Goal: Task Accomplishment & Management: Use online tool/utility

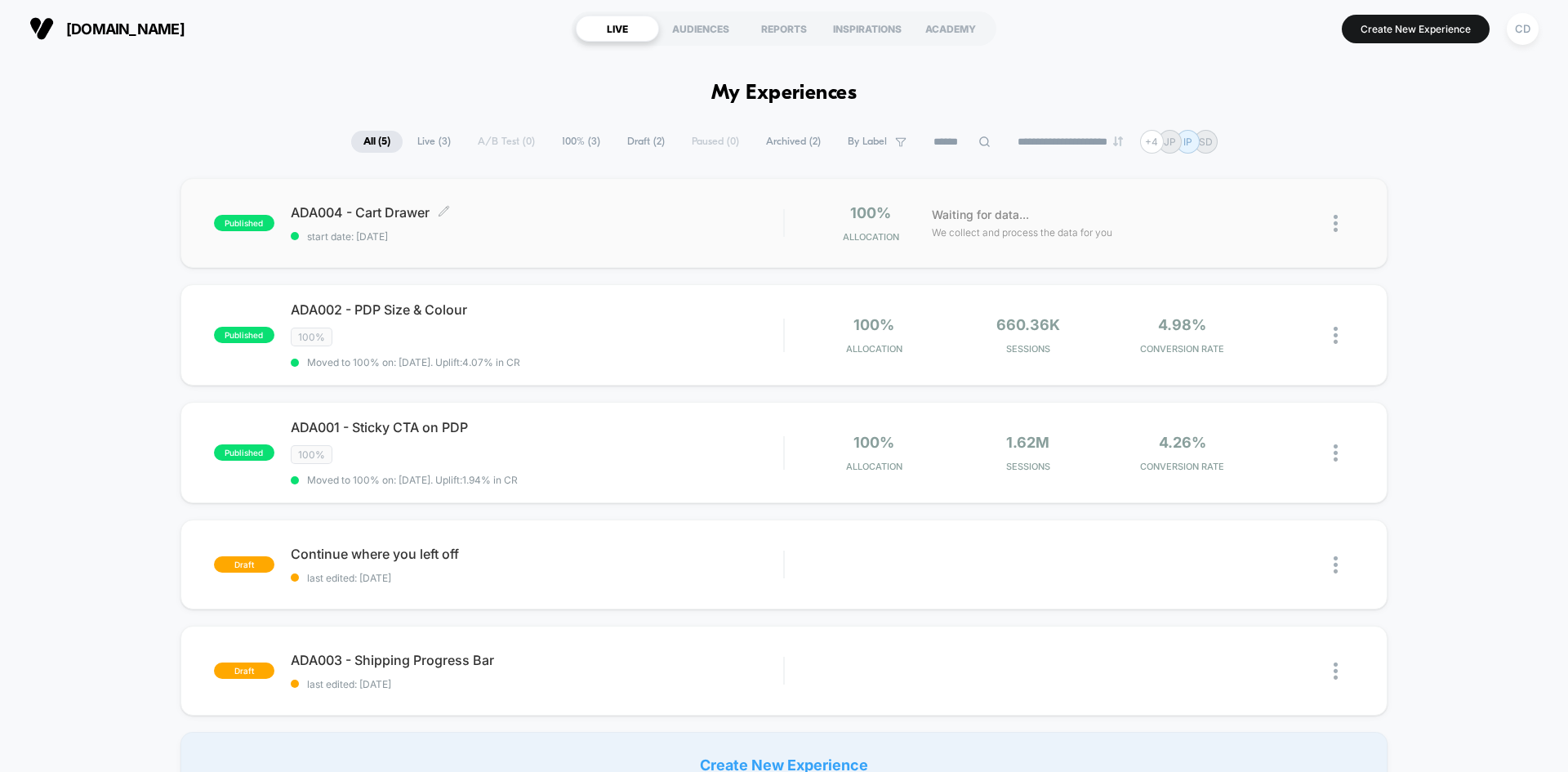
click at [670, 223] on div "ADA004 - Cart Drawer Click to edit experience details Click to edit experience …" at bounding box center [537, 223] width 493 height 38
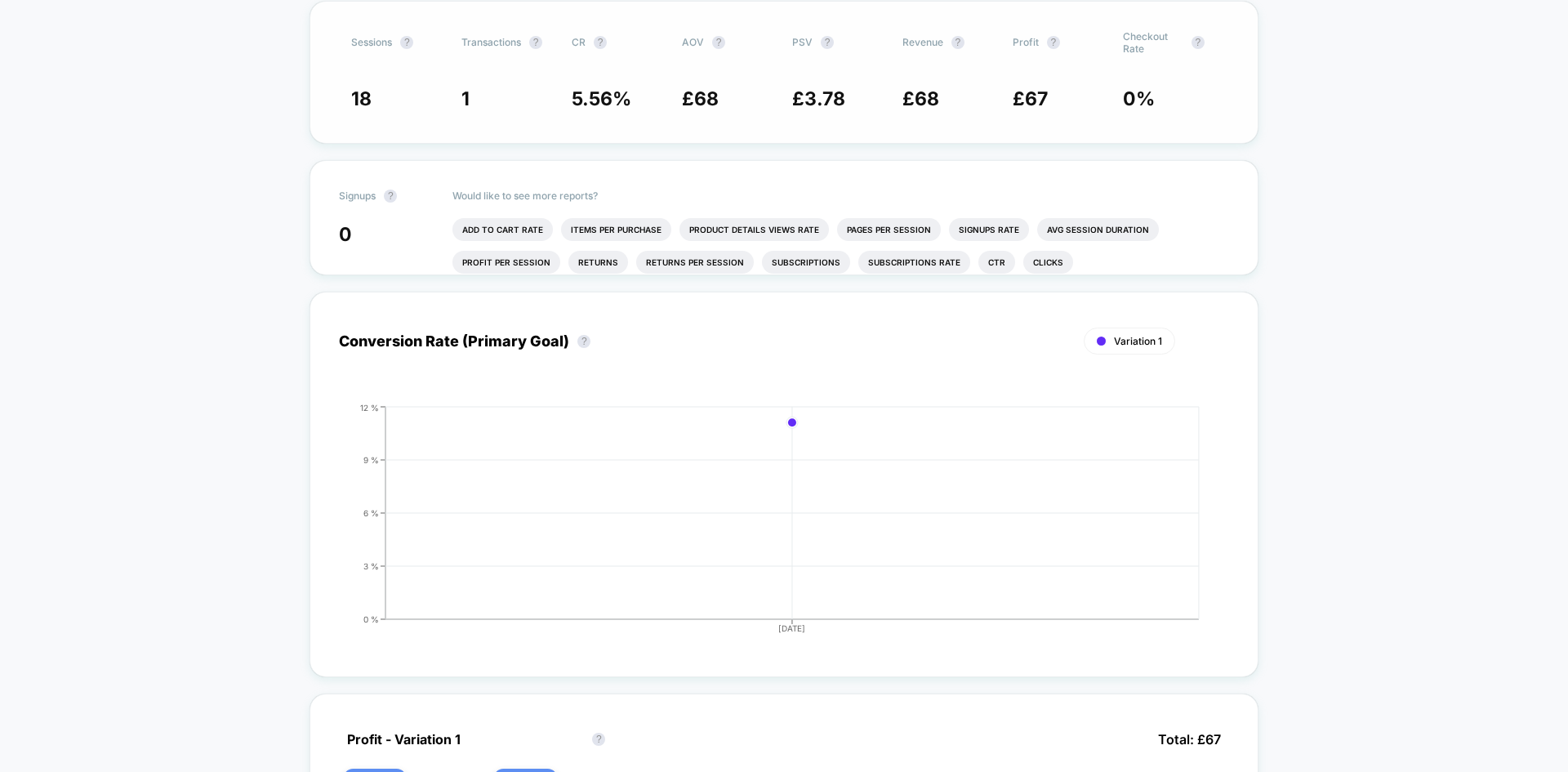
scroll to position [82, 0]
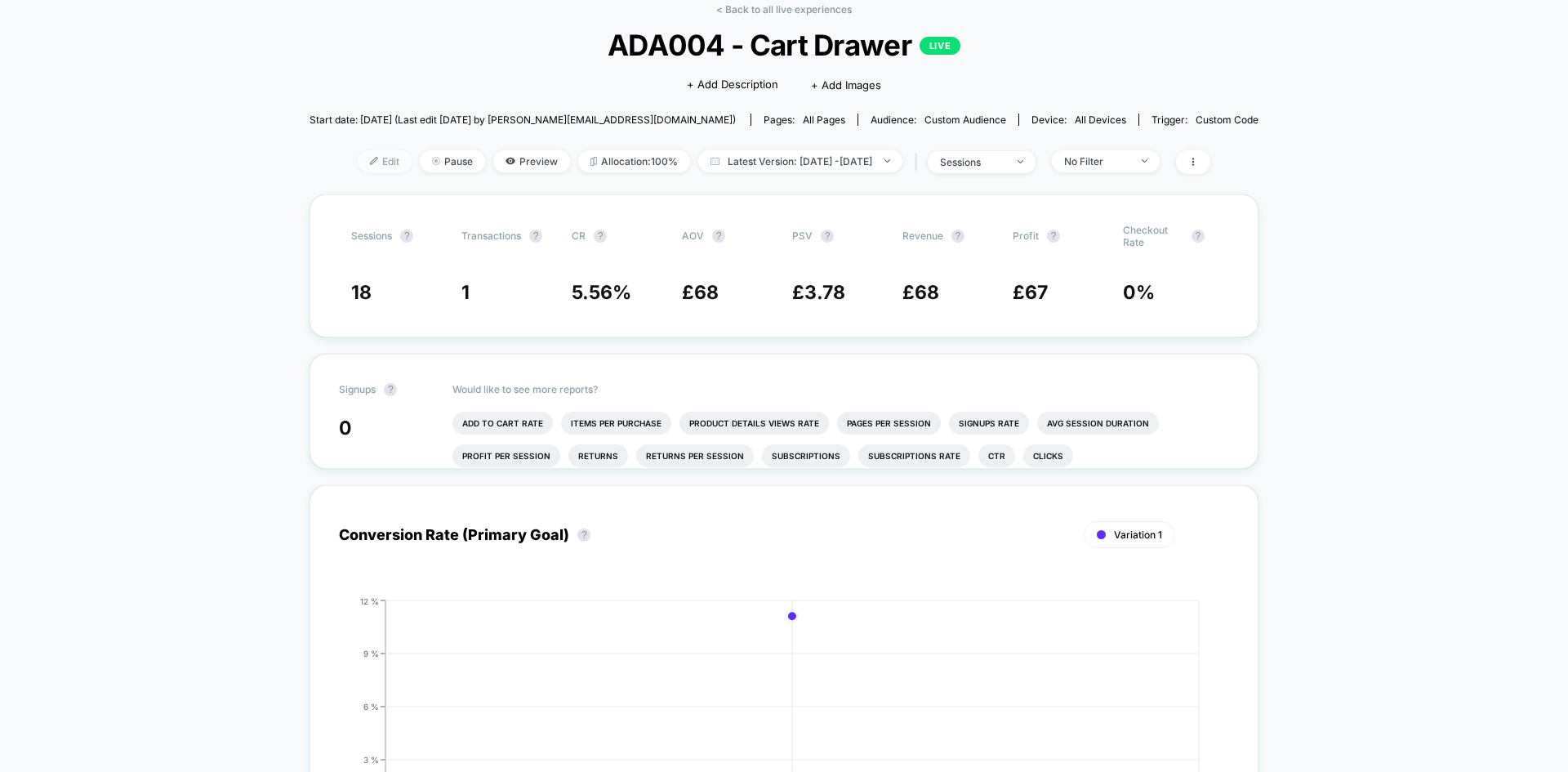
click at [370, 161] on img at bounding box center [374, 161] width 8 height 8
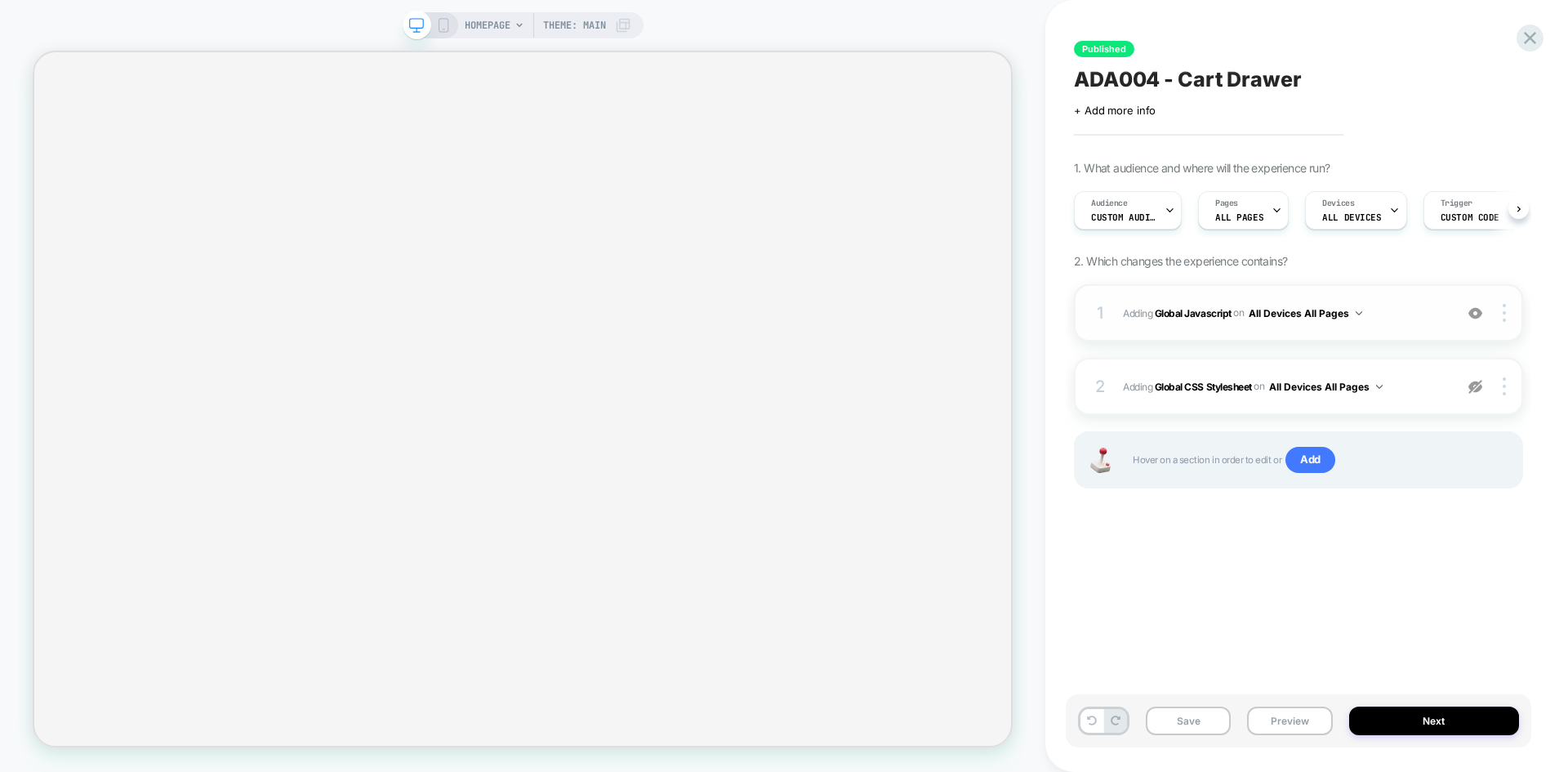
scroll to position [0, 1]
click at [1156, 215] on div "Audience Custom Audience" at bounding box center [1122, 211] width 98 height 37
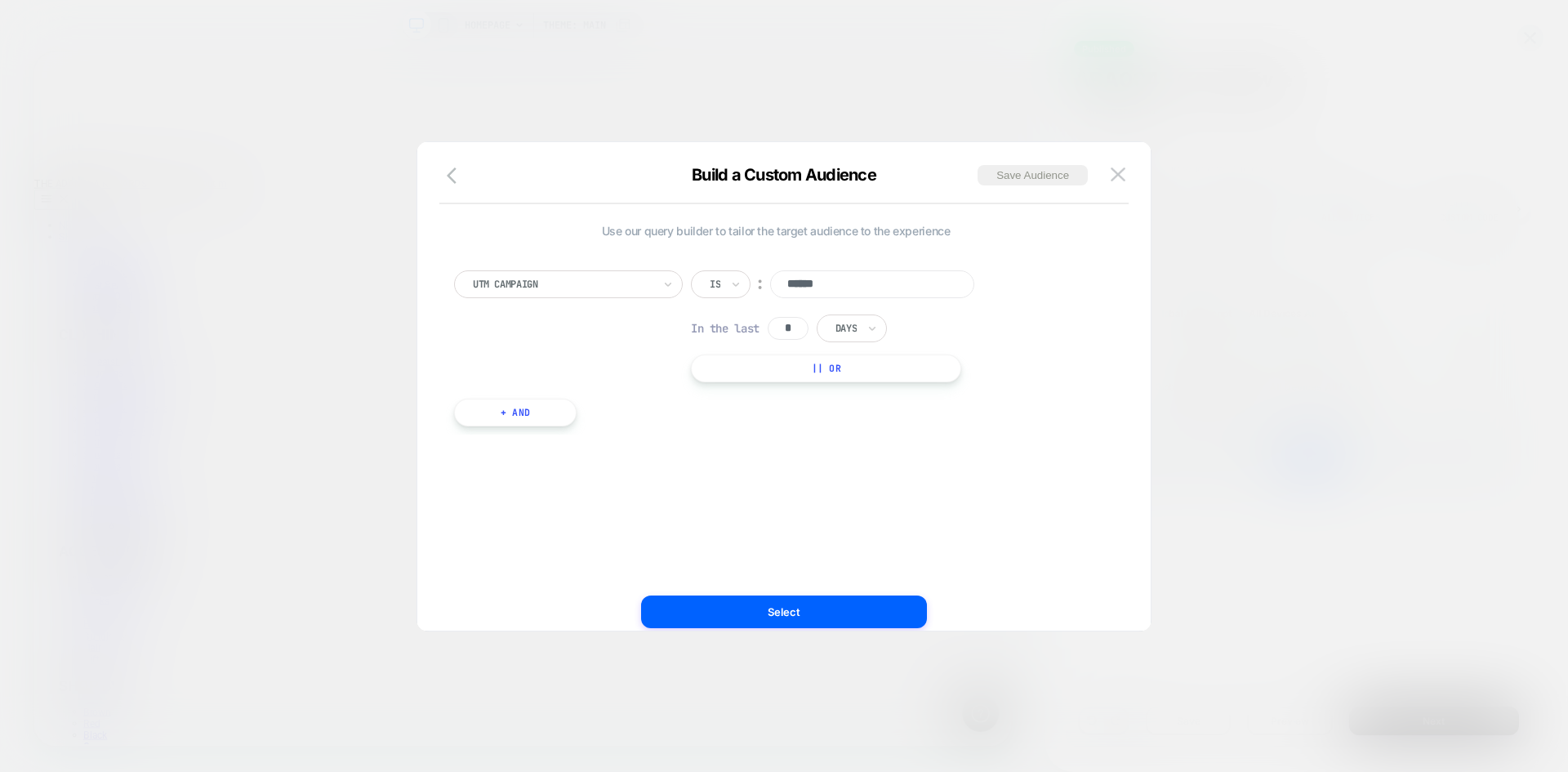
scroll to position [0, 0]
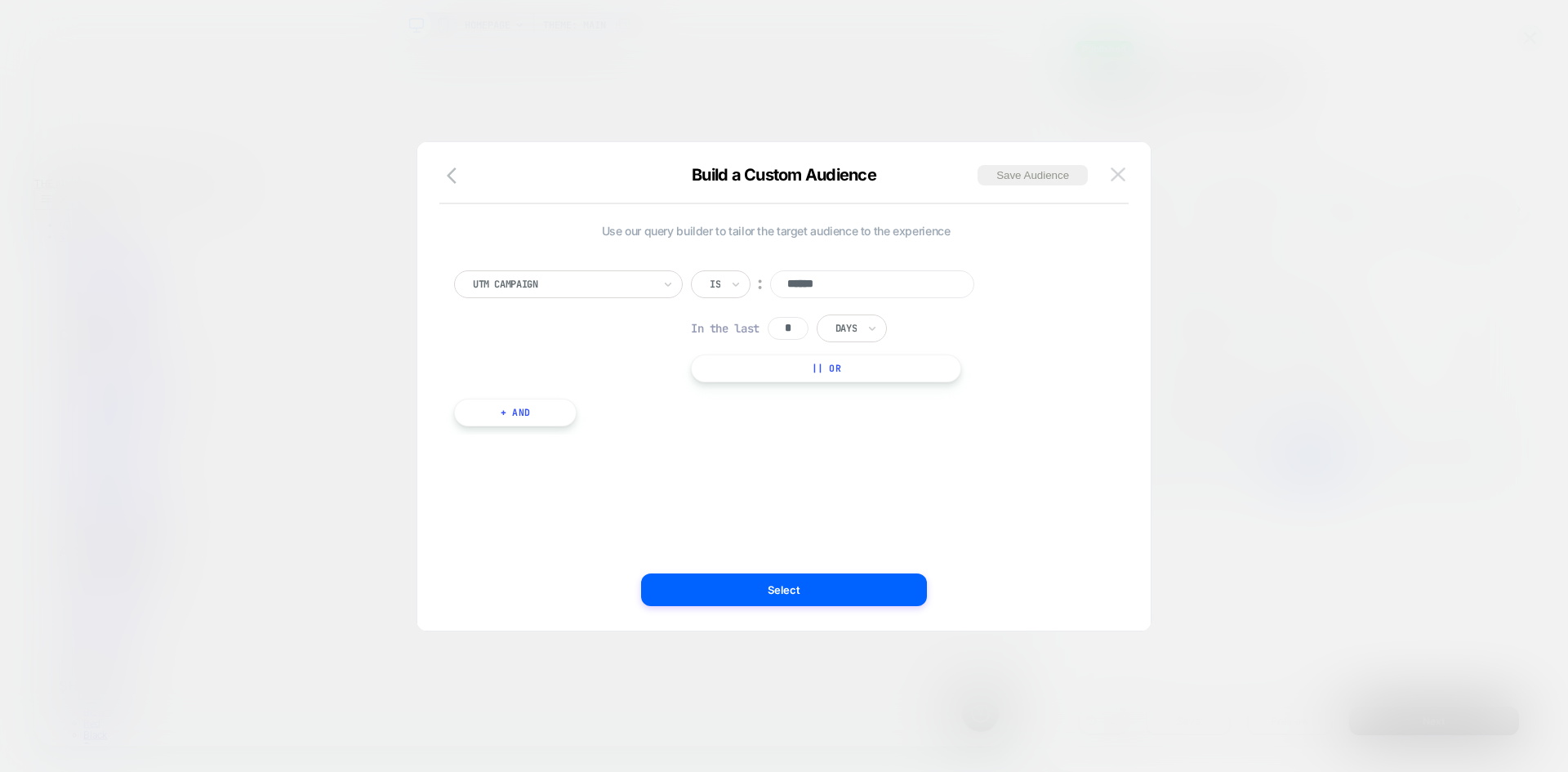
click at [1113, 178] on img at bounding box center [1117, 175] width 15 height 14
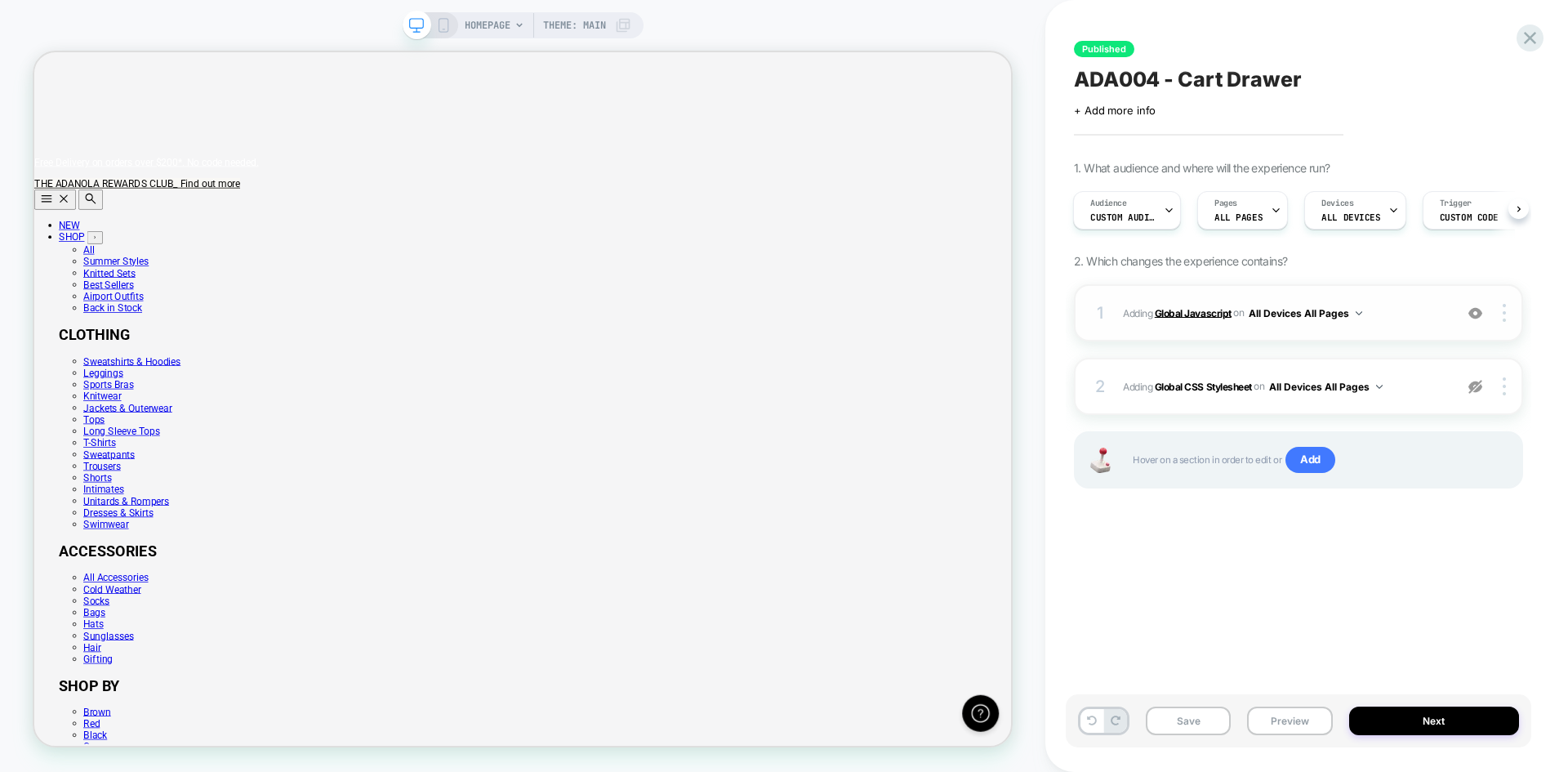
click at [1186, 315] on b "Global Javascript" at bounding box center [1192, 312] width 77 height 13
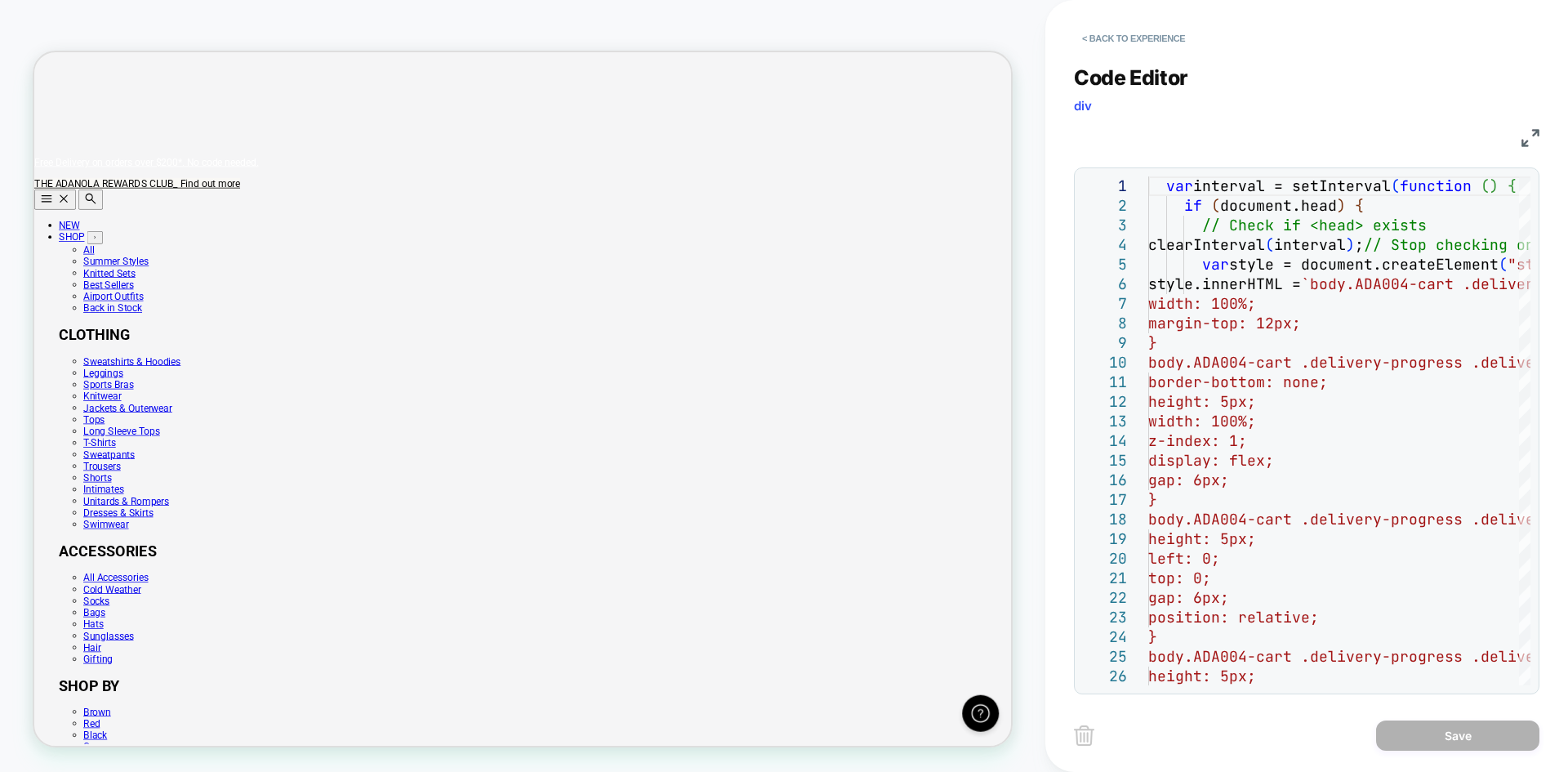
scroll to position [653, 0]
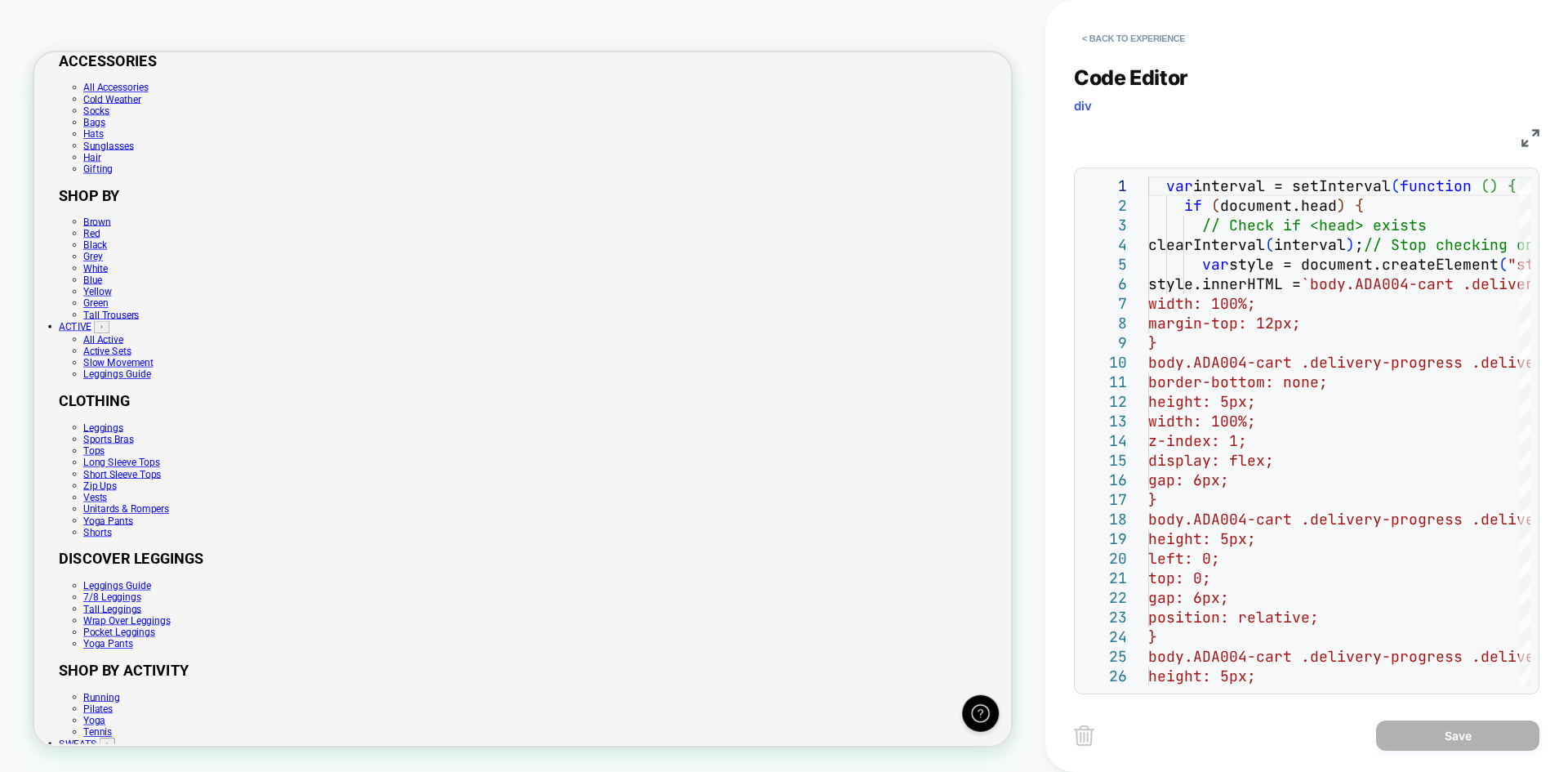
select select "**********"
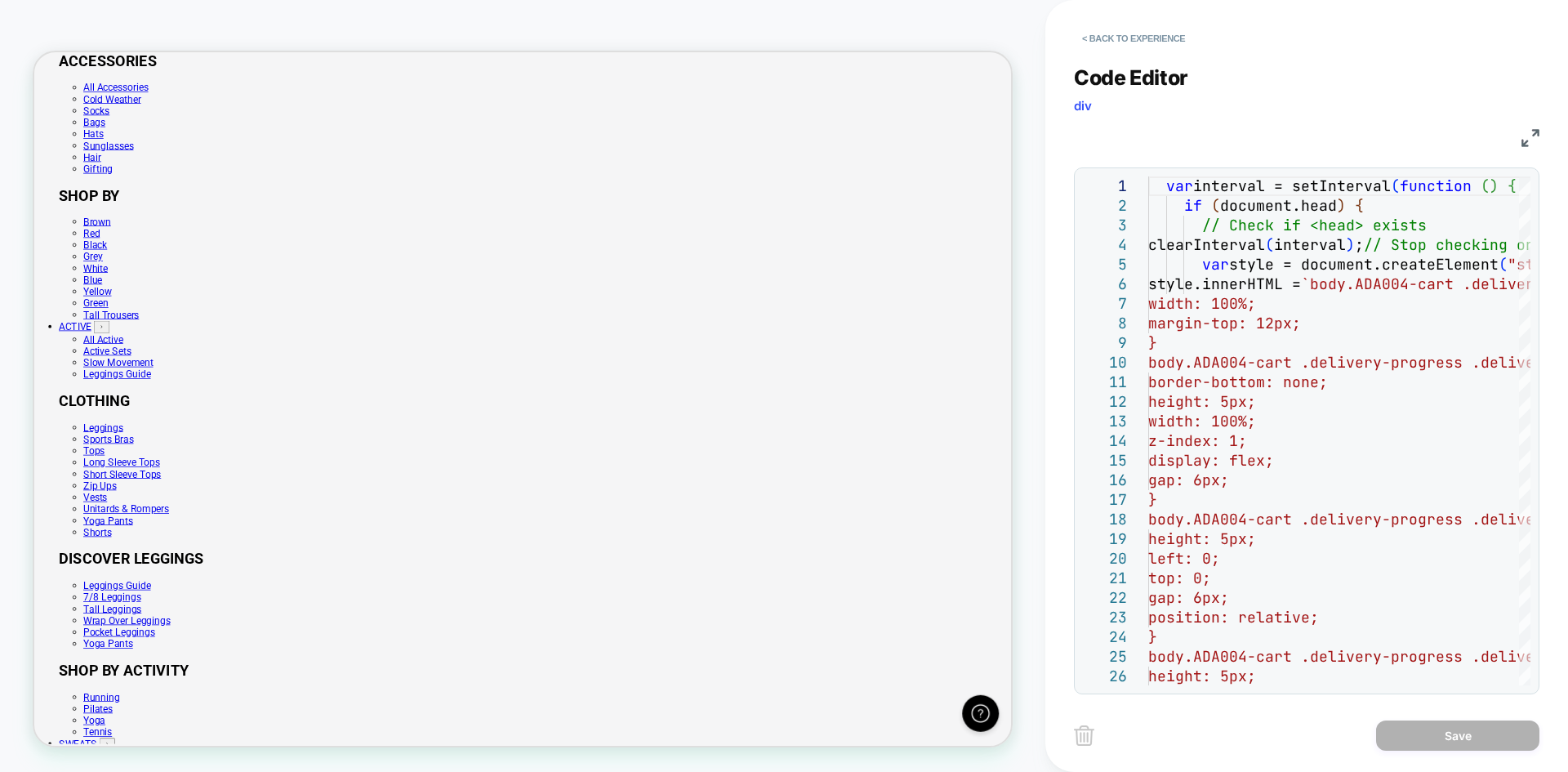
scroll to position [0, 1303]
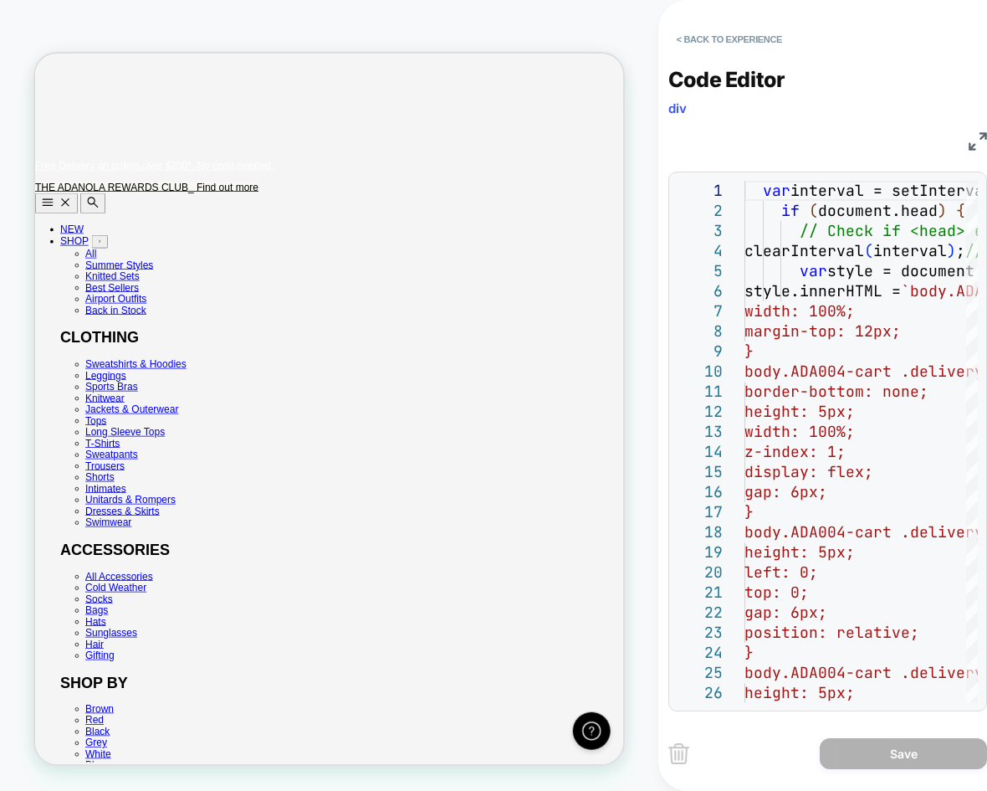
scroll to position [0, 784]
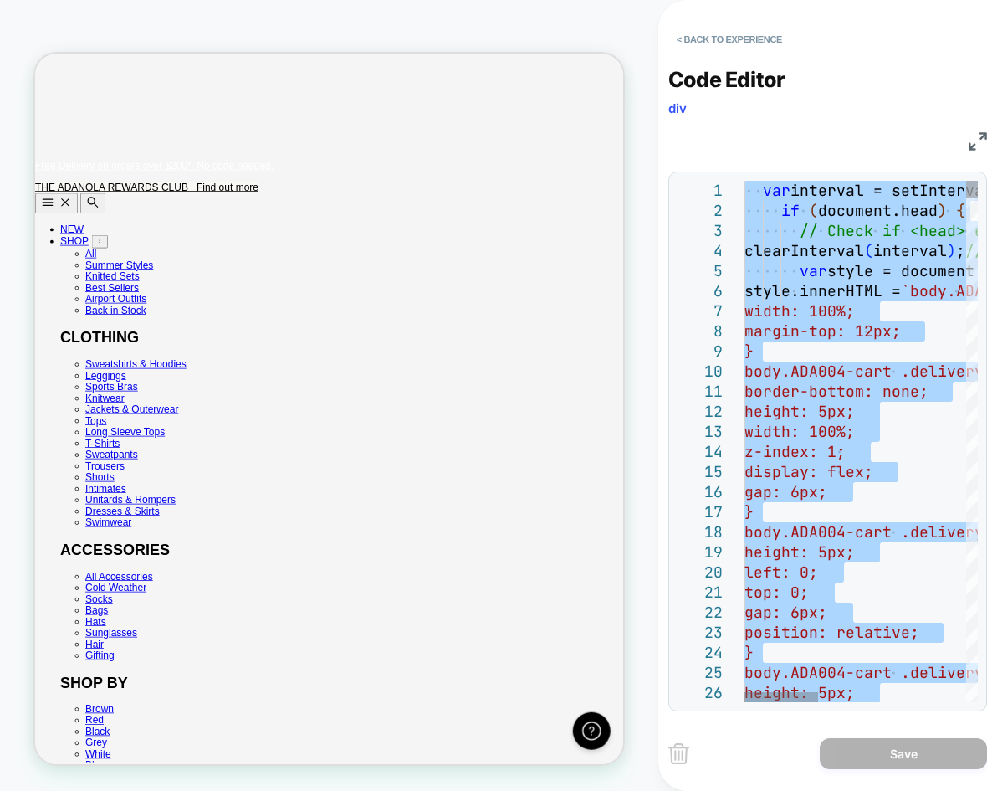
type textarea "**********"
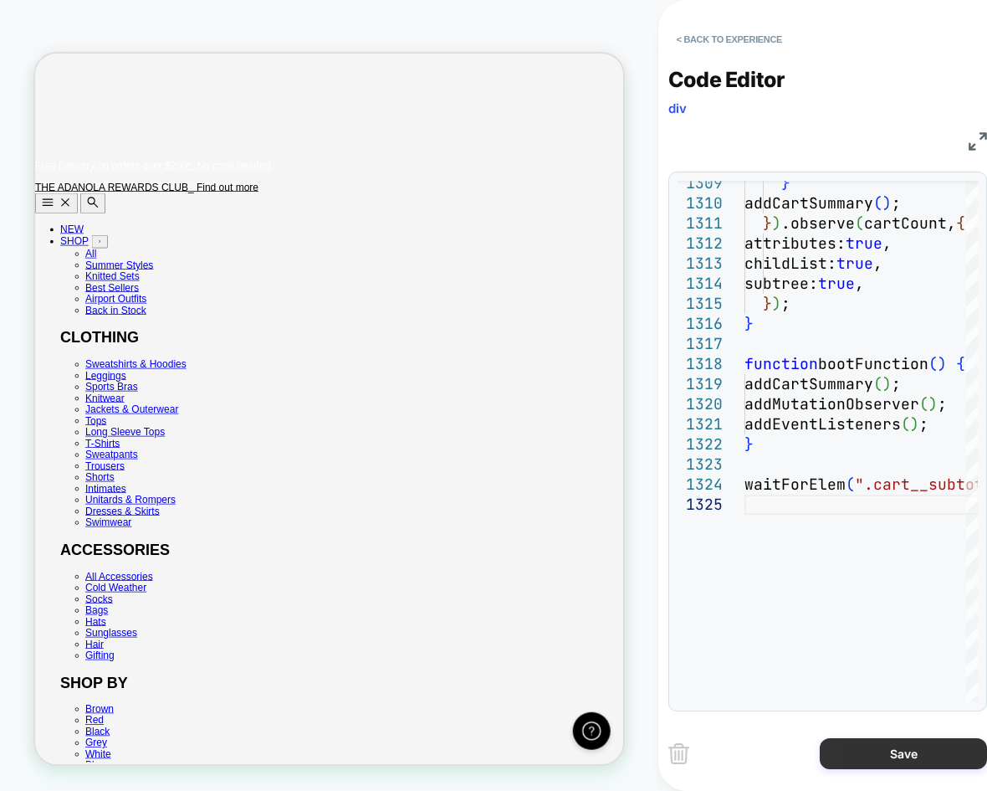
click at [882, 745] on button "Save" at bounding box center [903, 753] width 167 height 31
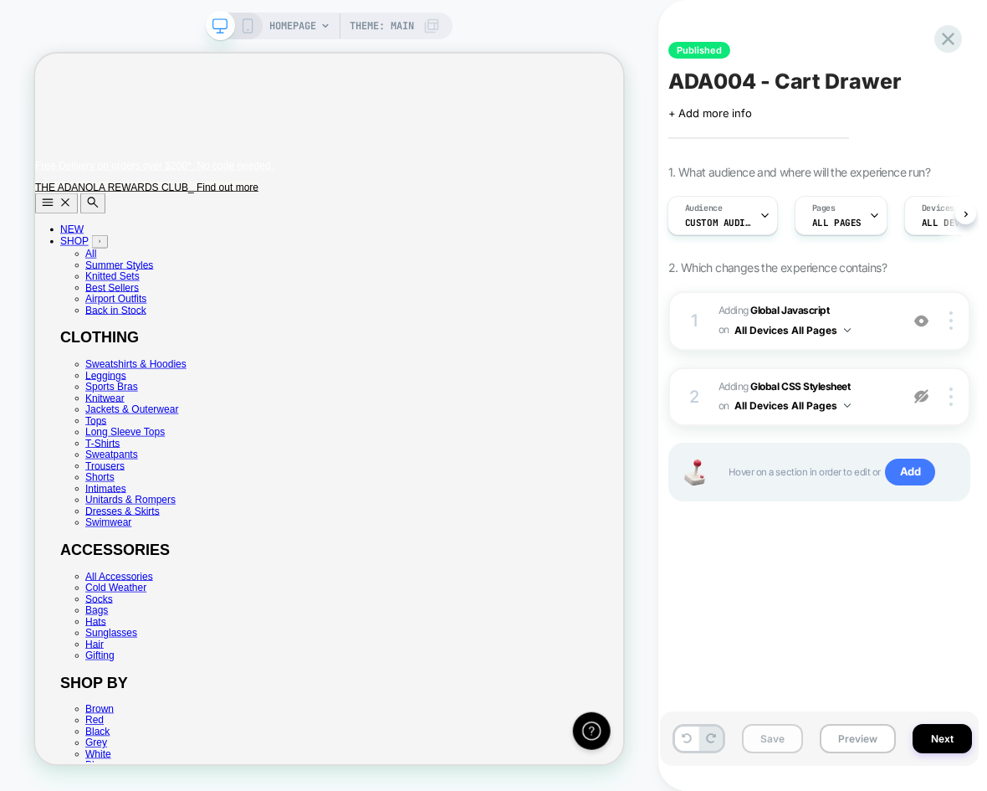
click at [757, 746] on button "Save" at bounding box center [772, 738] width 61 height 29
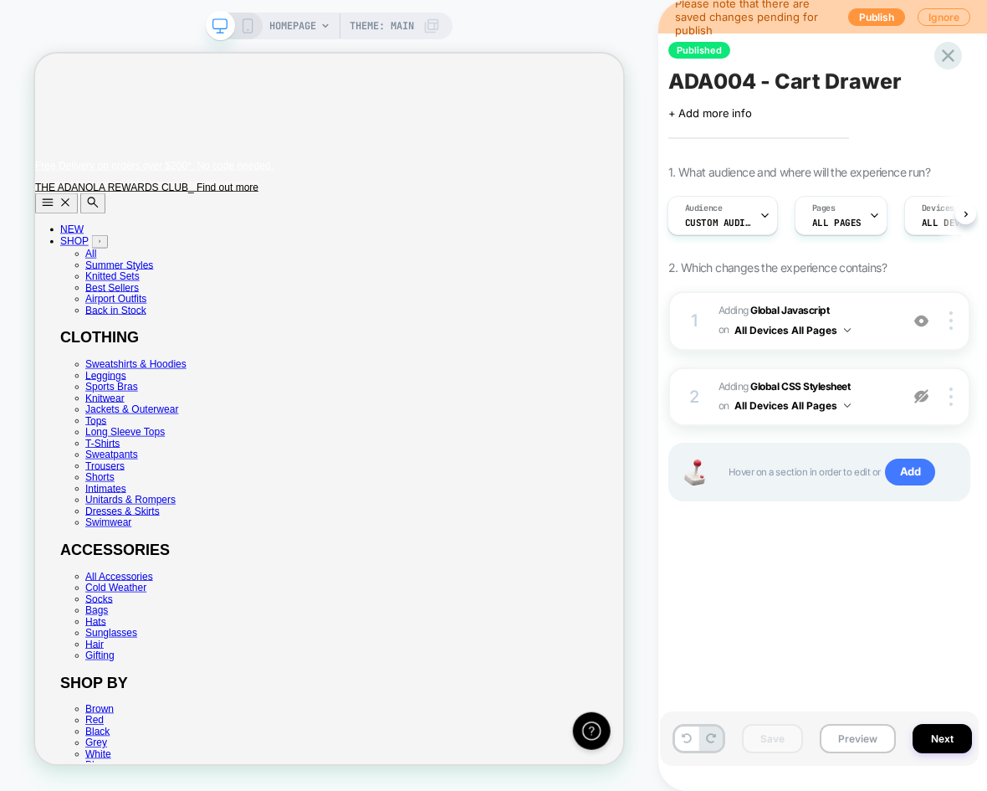
click at [876, 29] on div "Please note that there are saved changes pending for publish Publish Ignore" at bounding box center [823, 16] width 329 height 33
click at [877, 13] on button "Publish" at bounding box center [877, 17] width 57 height 18
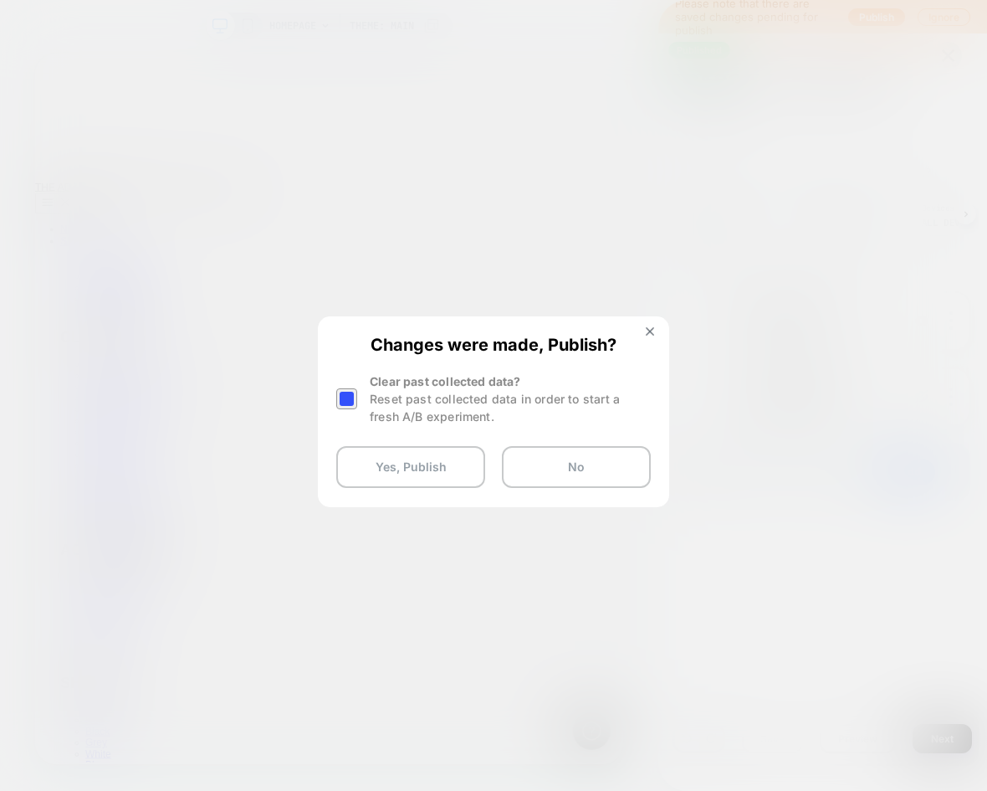
click at [335, 395] on div "Changes were made, Publish? Clear past collected data? Reset past collected dat…" at bounding box center [494, 411] width 348 height 187
click at [349, 397] on div at bounding box center [346, 398] width 21 height 21
click at [390, 471] on button "Yes, Publish" at bounding box center [410, 467] width 149 height 42
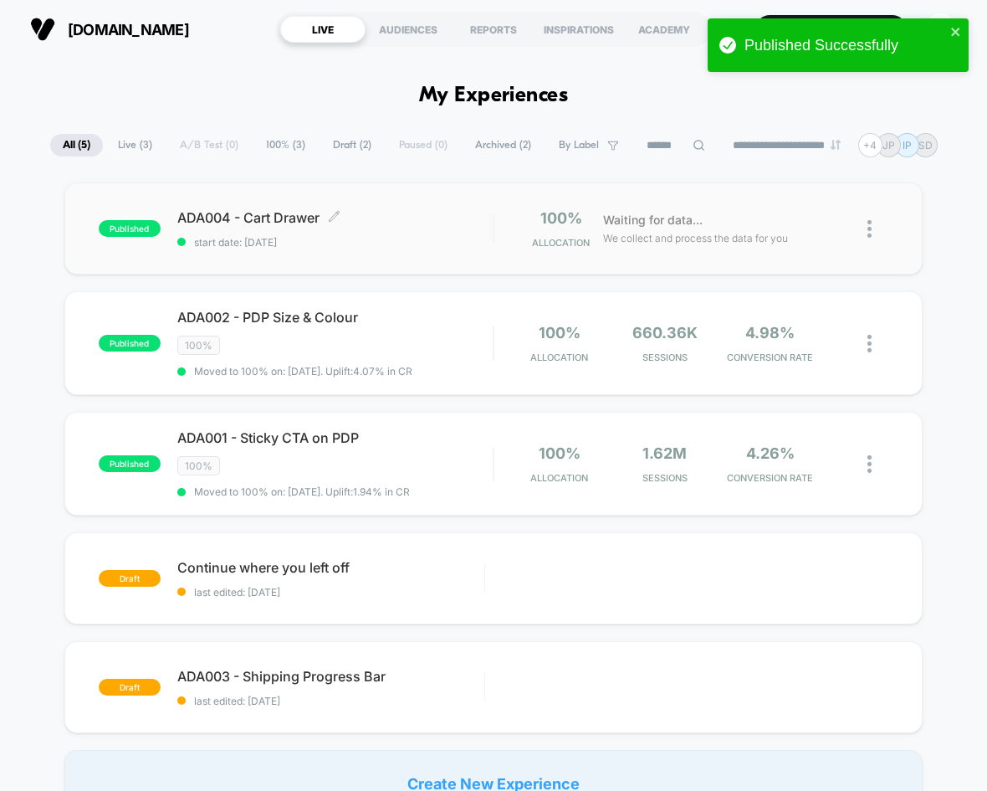
click at [466, 223] on span "ADA004 - Cart Drawer Click to edit experience details" at bounding box center [335, 217] width 316 height 17
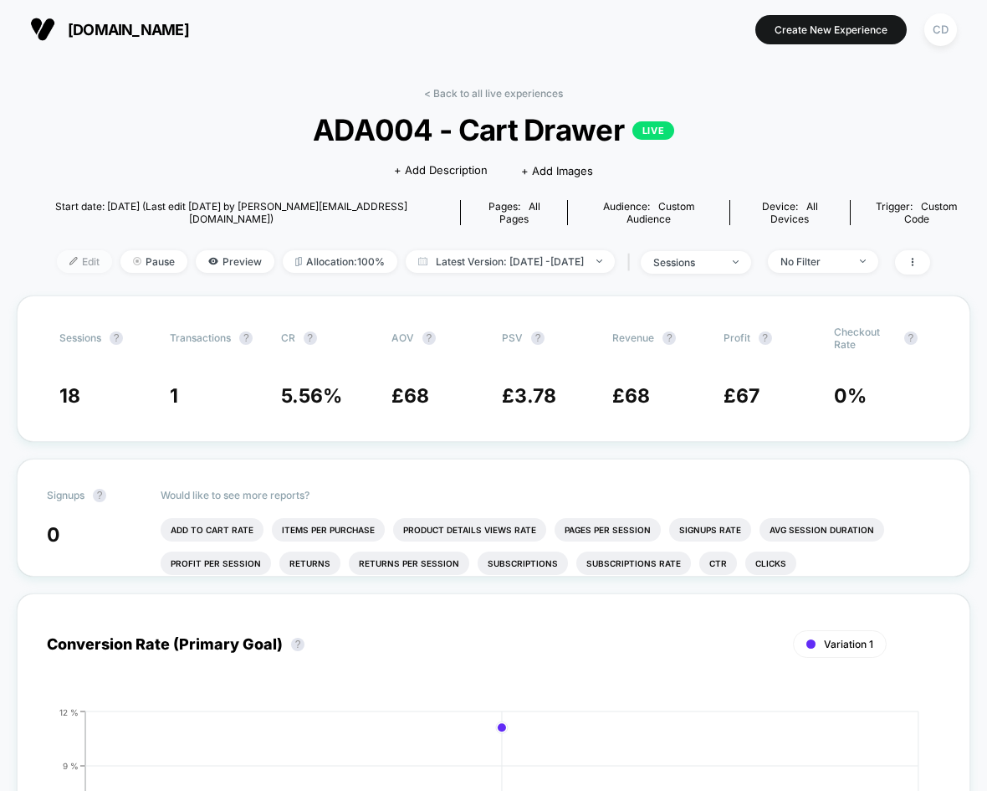
click at [64, 250] on span "Edit" at bounding box center [84, 261] width 55 height 23
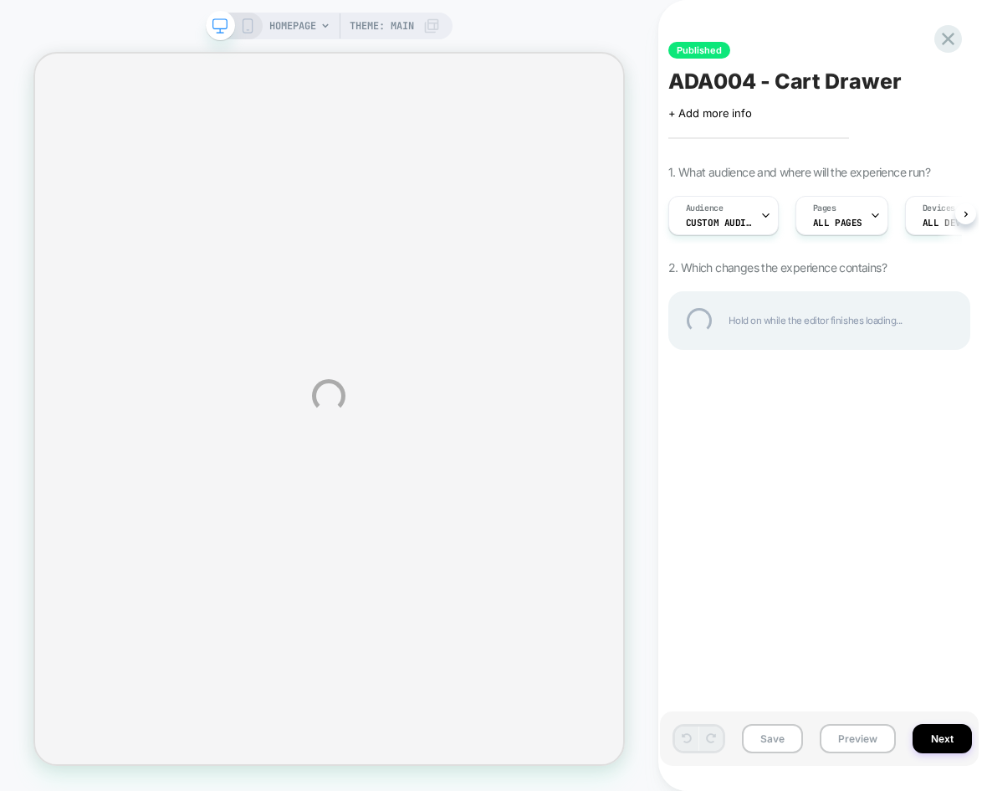
select select "**********"
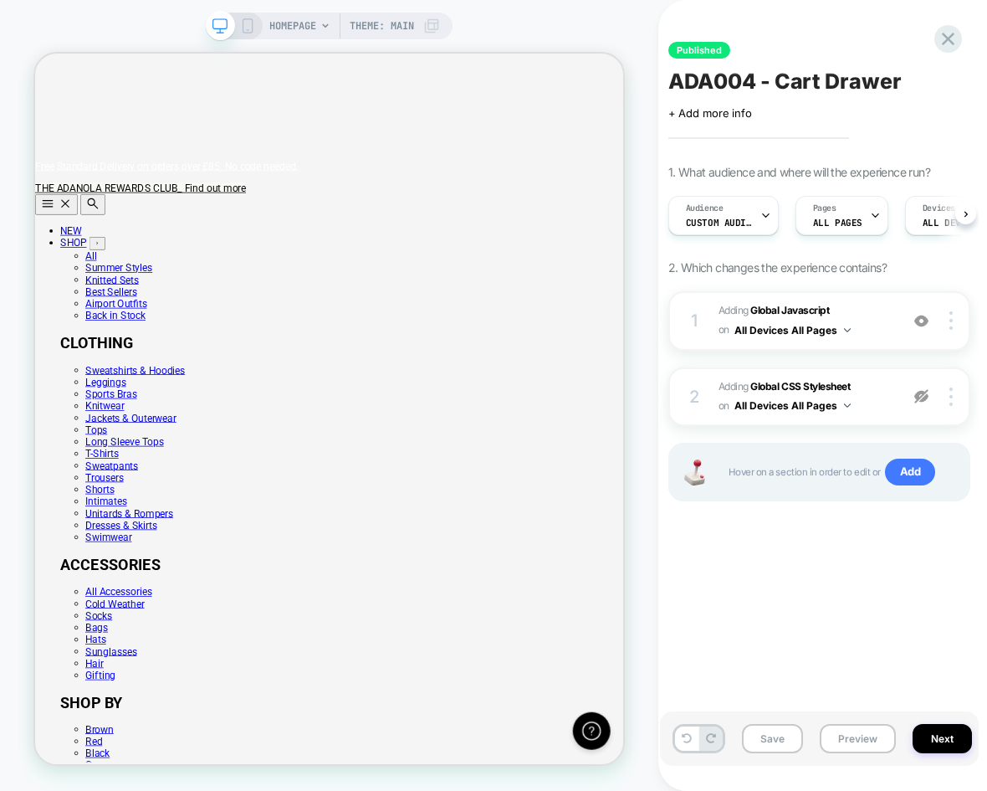
scroll to position [0, 1]
click at [804, 301] on span "Adding Global Javascript on All Devices All Pages" at bounding box center [805, 320] width 172 height 39
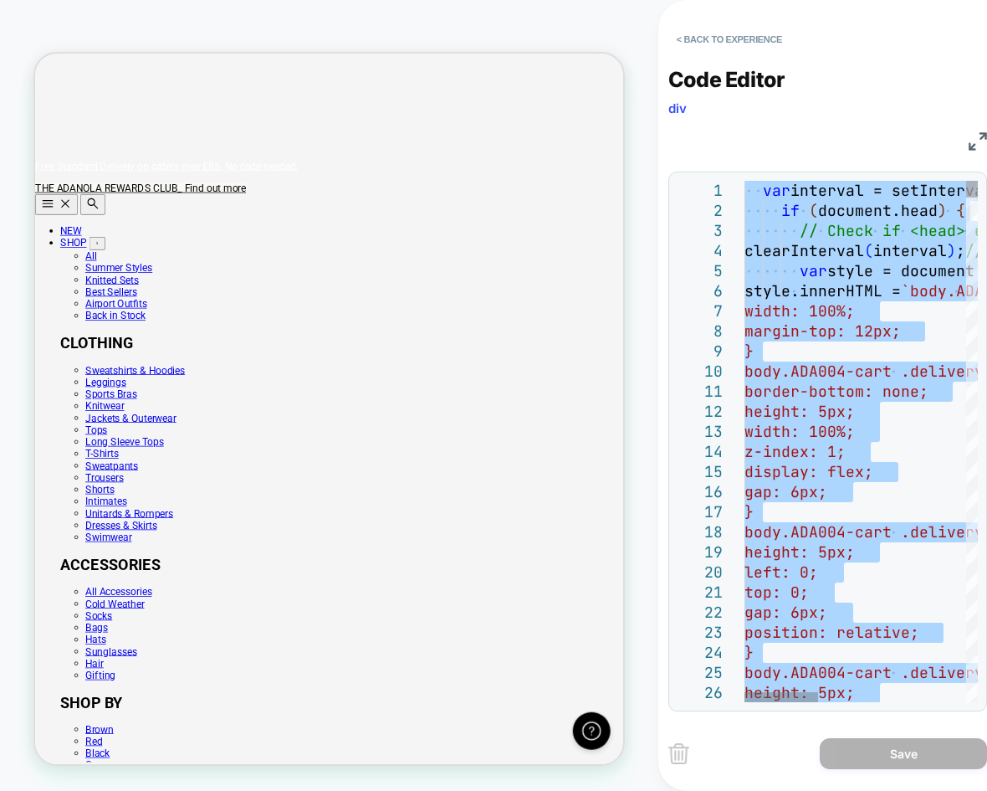
type textarea "**********"
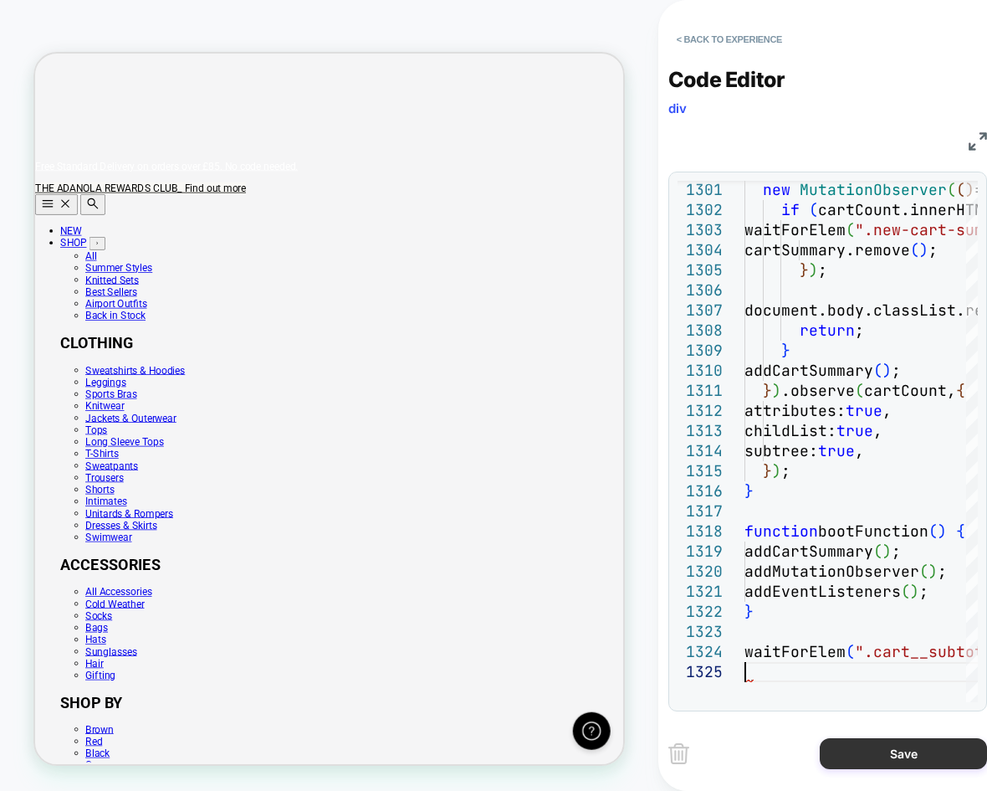
click at [900, 746] on button "Save" at bounding box center [903, 753] width 167 height 31
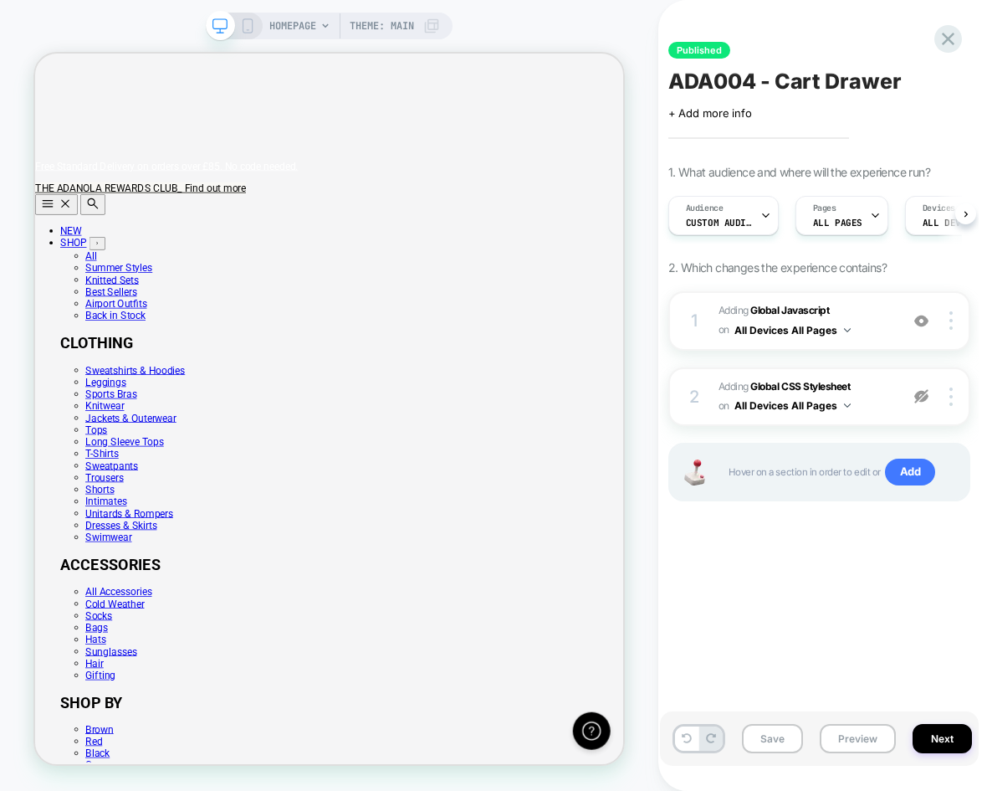
scroll to position [0, 1]
click at [756, 749] on button "Save" at bounding box center [772, 738] width 61 height 29
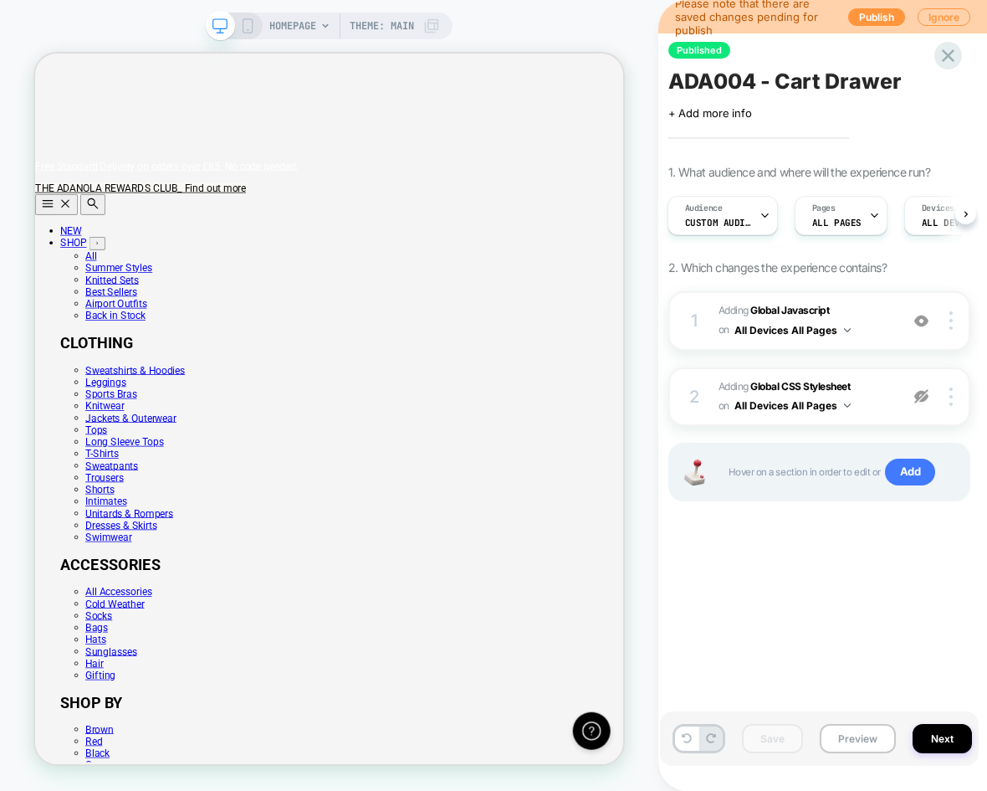
scroll to position [0, 0]
click at [874, 9] on button "Publish" at bounding box center [877, 17] width 57 height 18
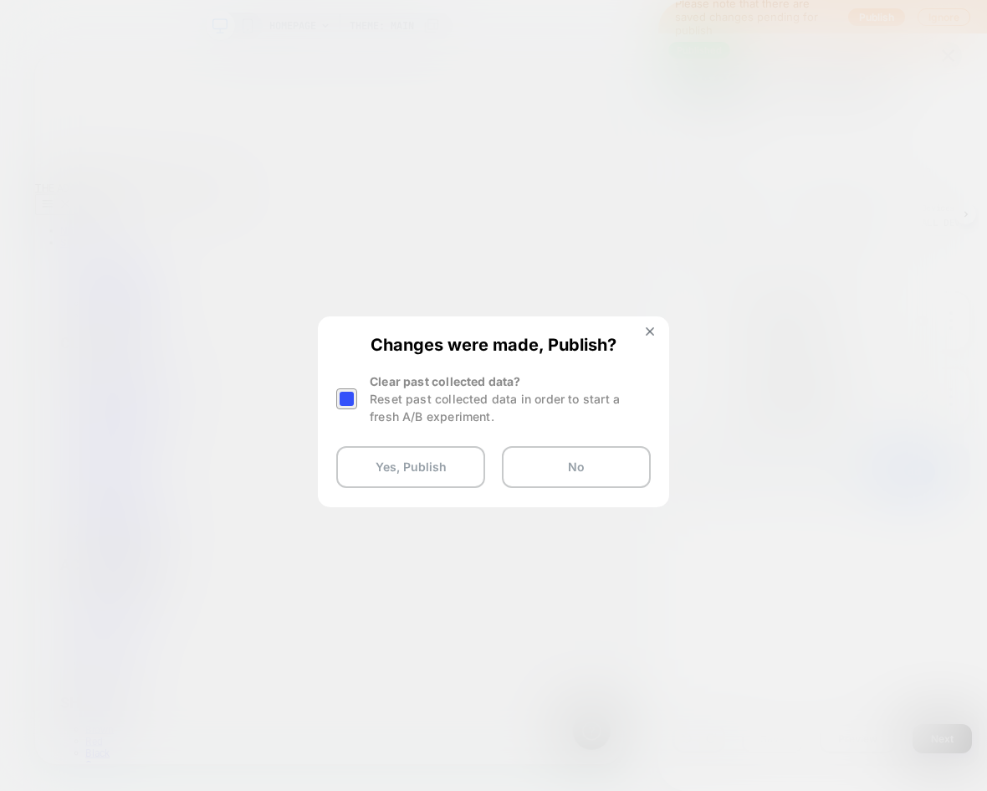
click at [345, 397] on div at bounding box center [346, 398] width 21 height 21
click at [387, 466] on button "Yes, Publish" at bounding box center [410, 467] width 149 height 42
